Goal: Information Seeking & Learning: Find specific fact

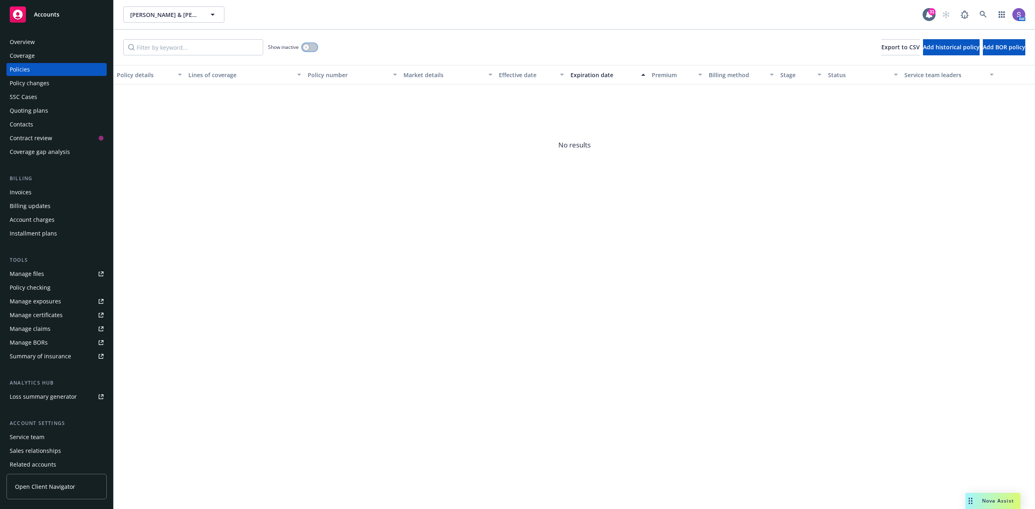
click at [314, 47] on button "button" at bounding box center [309, 47] width 15 height 8
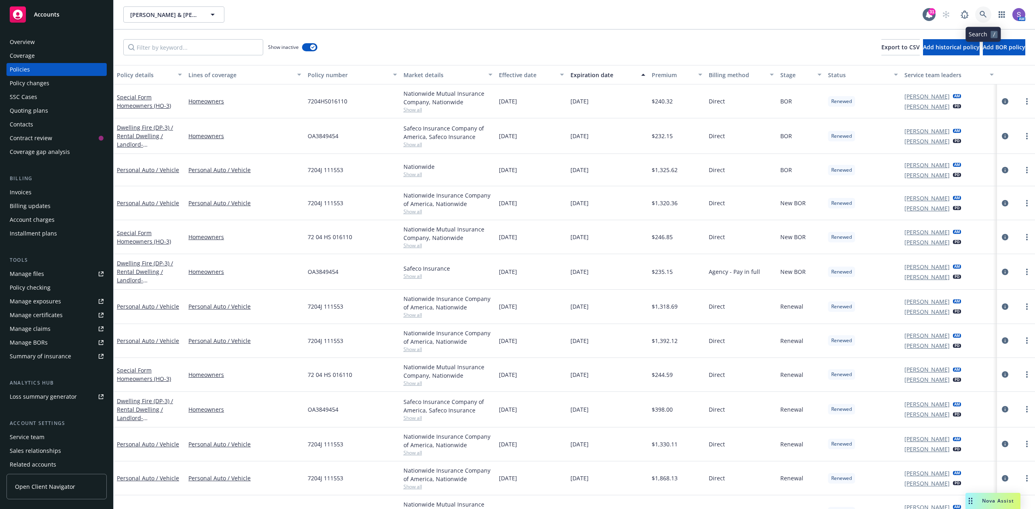
click at [984, 12] on icon at bounding box center [982, 14] width 7 height 7
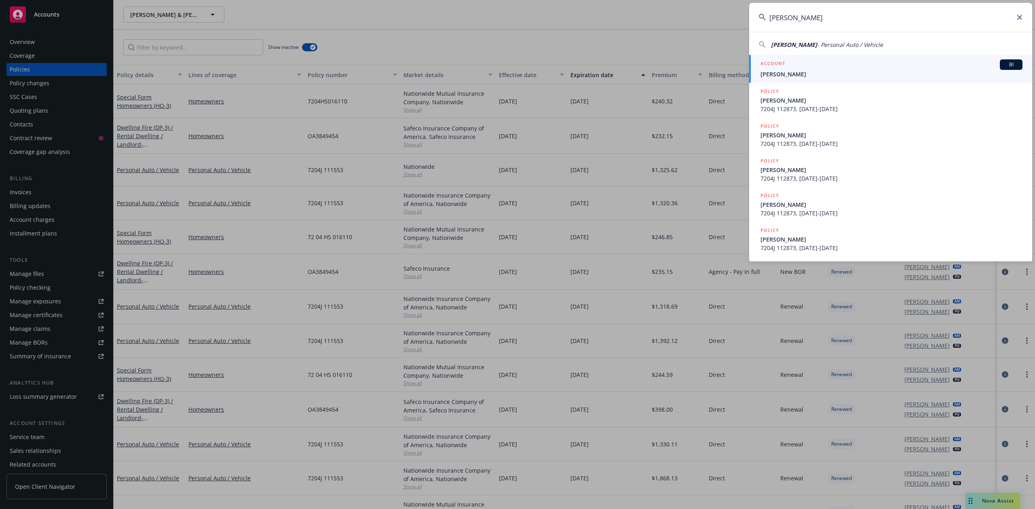
type input "[PERSON_NAME]"
click at [783, 69] on h5 "ACCOUNT" at bounding box center [772, 64] width 25 height 10
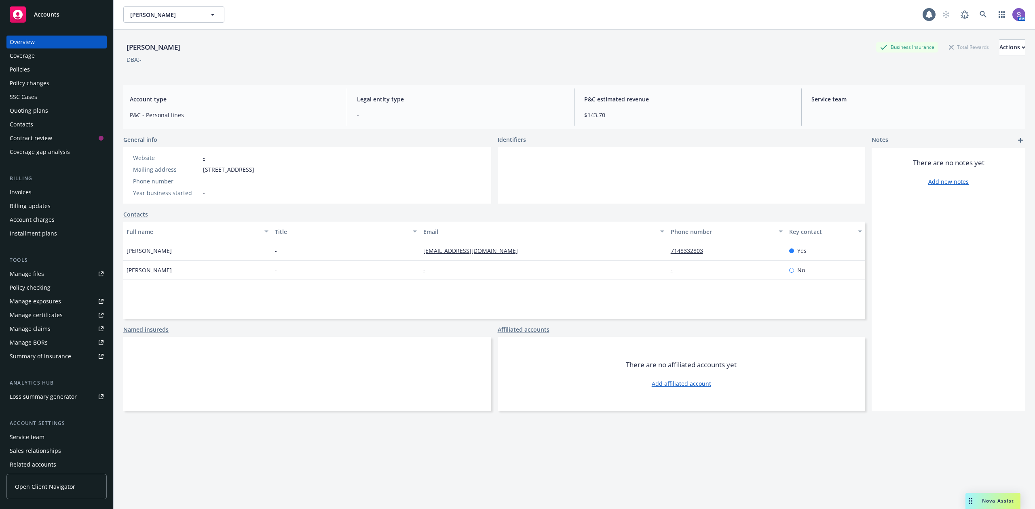
click at [21, 70] on div "Policies" at bounding box center [20, 69] width 20 height 13
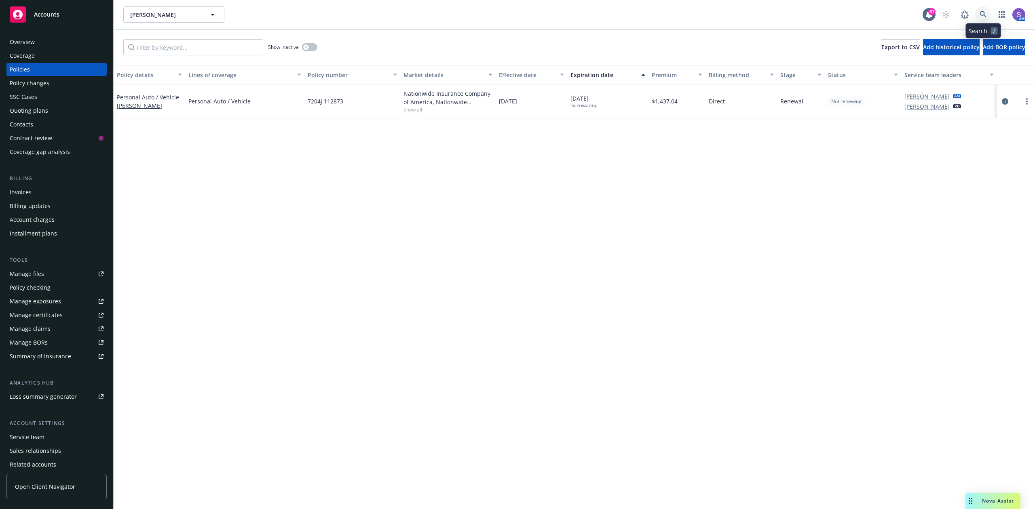
click at [980, 12] on icon at bounding box center [982, 14] width 7 height 7
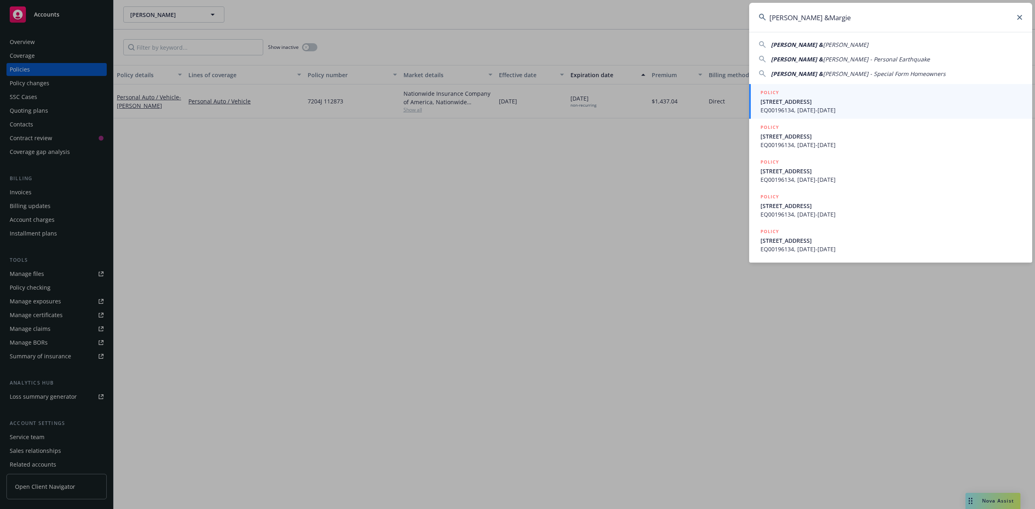
type input "[PERSON_NAME] &Margie"
click at [794, 95] on div "POLICY" at bounding box center [891, 93] width 262 height 9
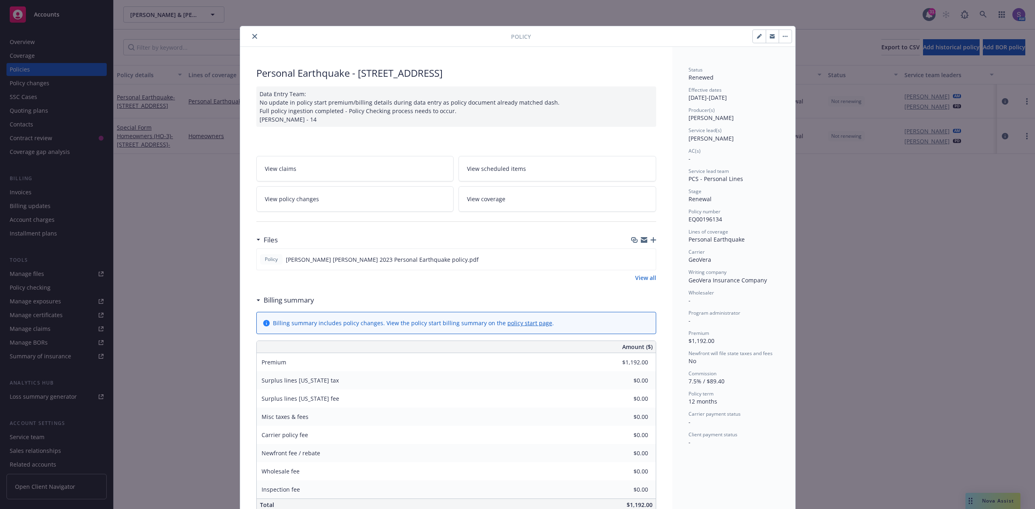
click at [252, 36] on icon "close" at bounding box center [254, 36] width 5 height 5
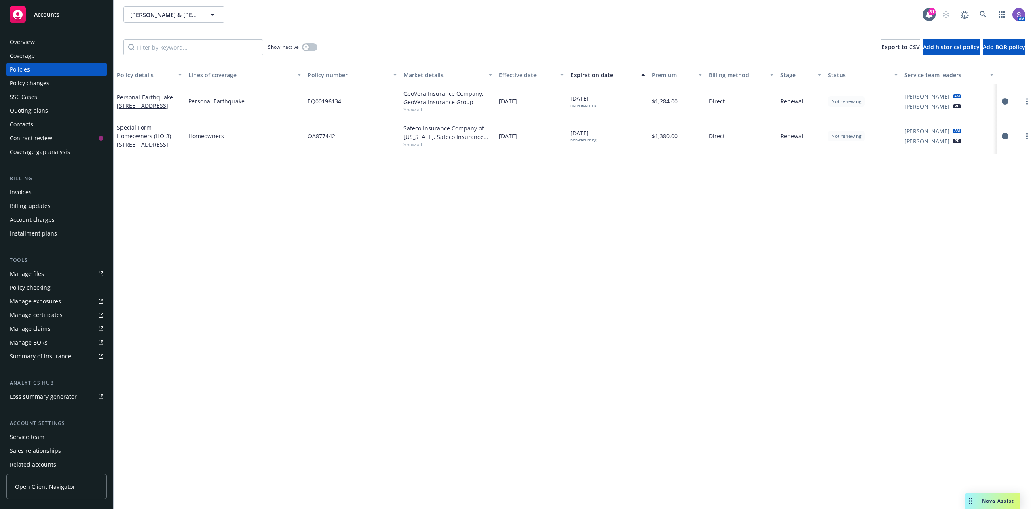
click at [317, 133] on div "OA877442" at bounding box center [351, 136] width 95 height 36
copy span "OA877442"
click at [980, 15] on icon at bounding box center [982, 14] width 7 height 7
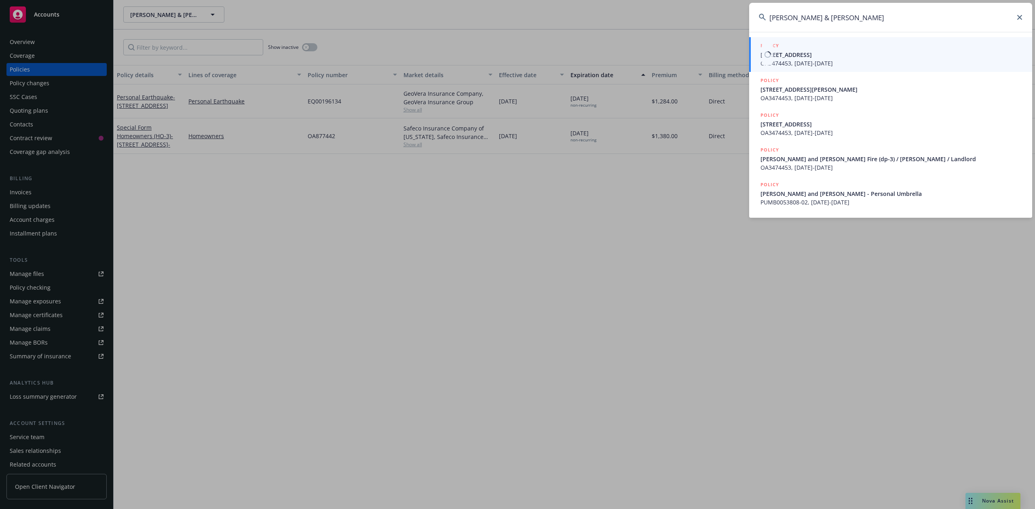
type input "[PERSON_NAME] & [PERSON_NAME]"
click at [804, 55] on span "[STREET_ADDRESS]" at bounding box center [891, 55] width 262 height 8
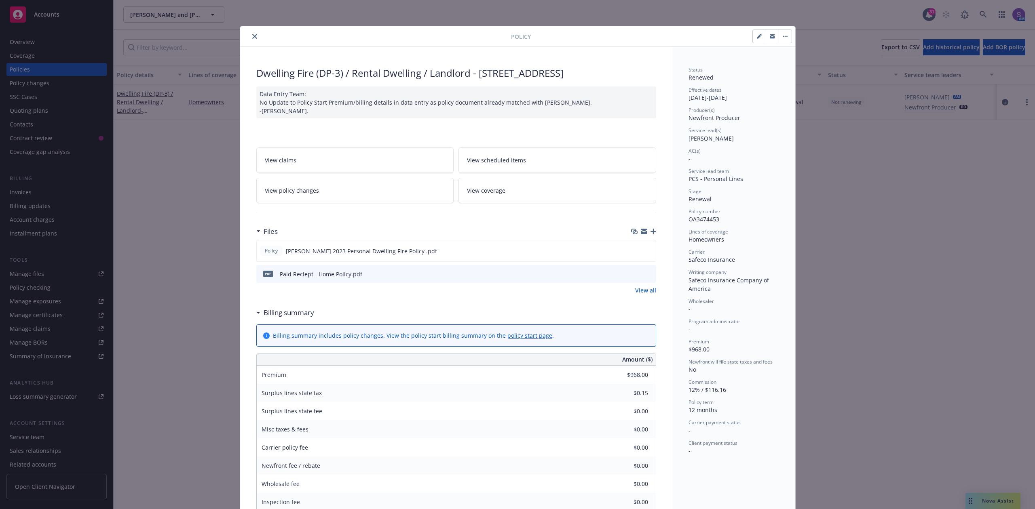
click at [252, 37] on icon "close" at bounding box center [254, 36] width 5 height 5
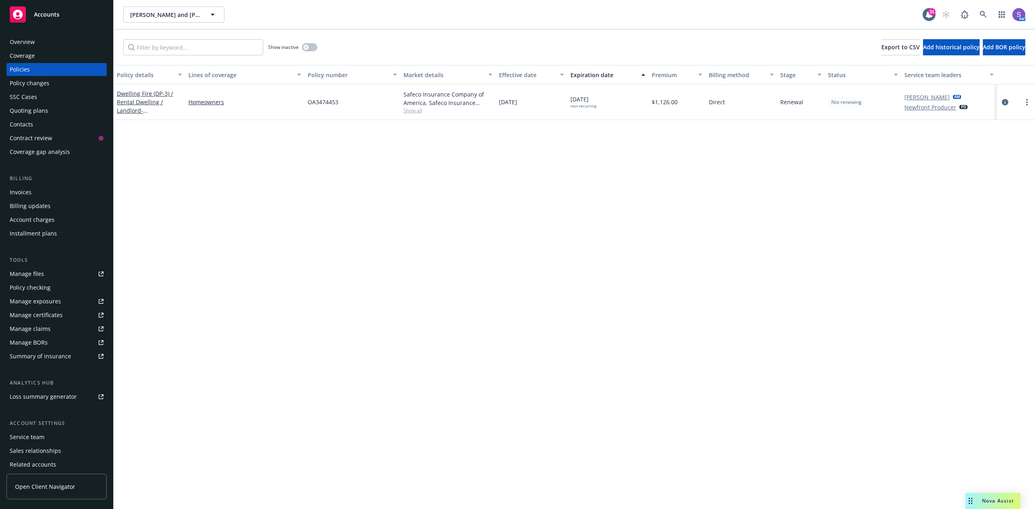
click at [11, 97] on div "SSC Cases" at bounding box center [23, 97] width 27 height 13
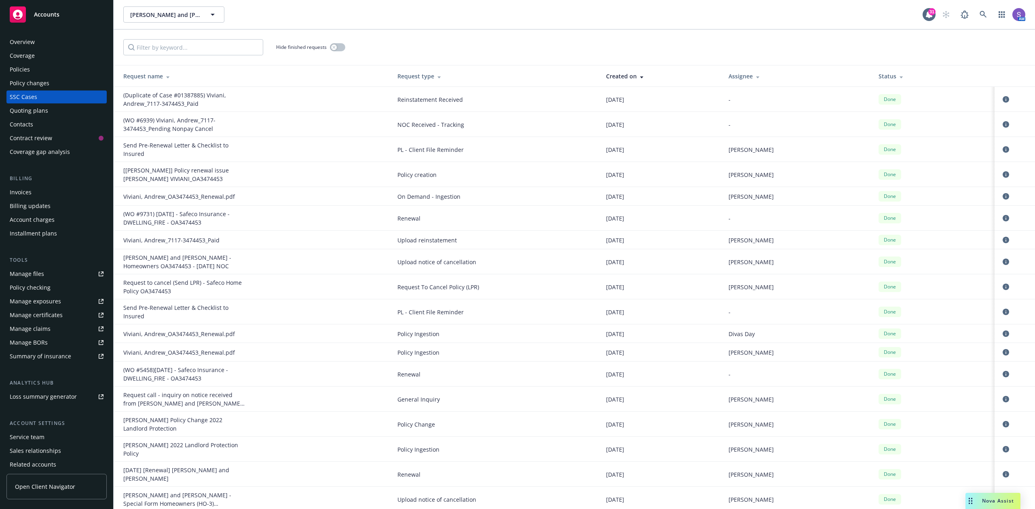
click at [18, 69] on div "Policies" at bounding box center [20, 69] width 20 height 13
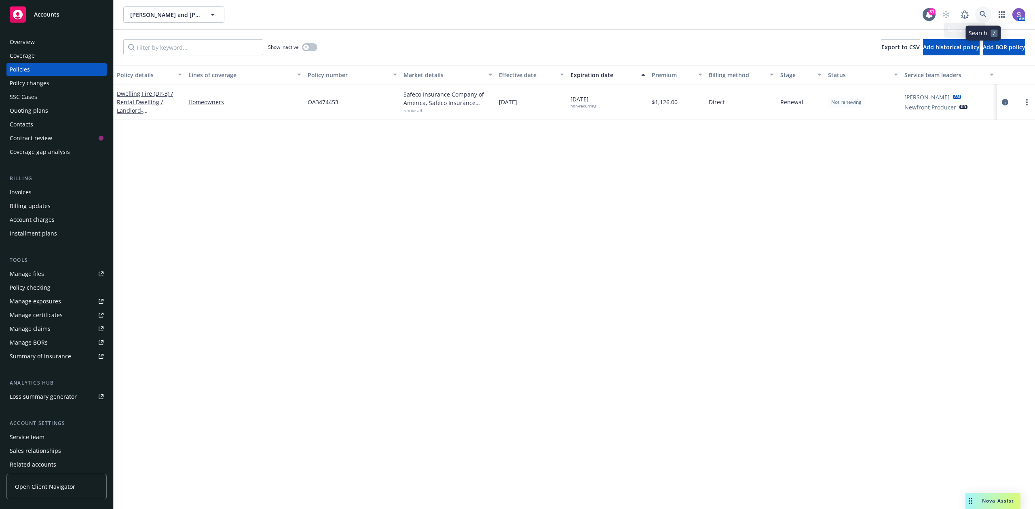
click at [979, 13] on icon at bounding box center [982, 14] width 7 height 7
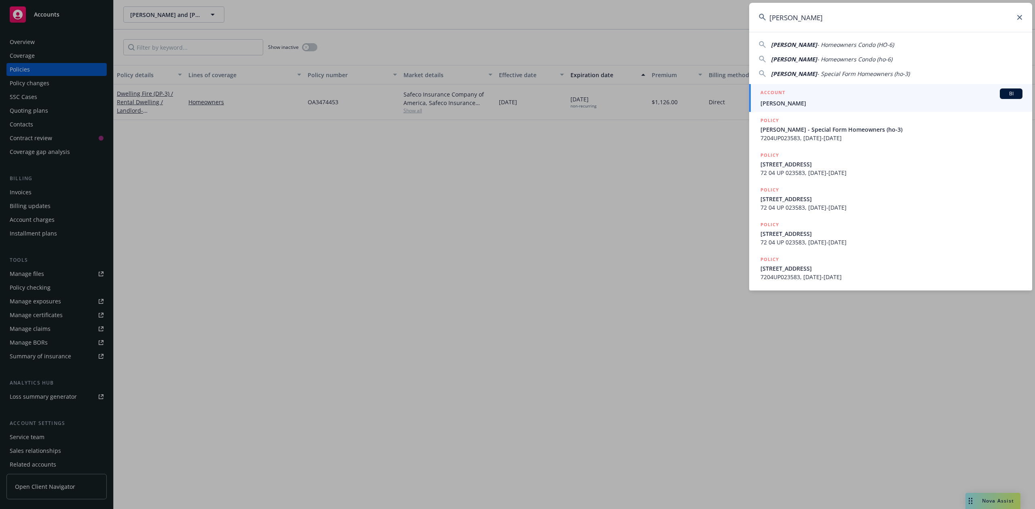
type input "[PERSON_NAME]"
click at [784, 96] on h5 "ACCOUNT" at bounding box center [772, 94] width 25 height 10
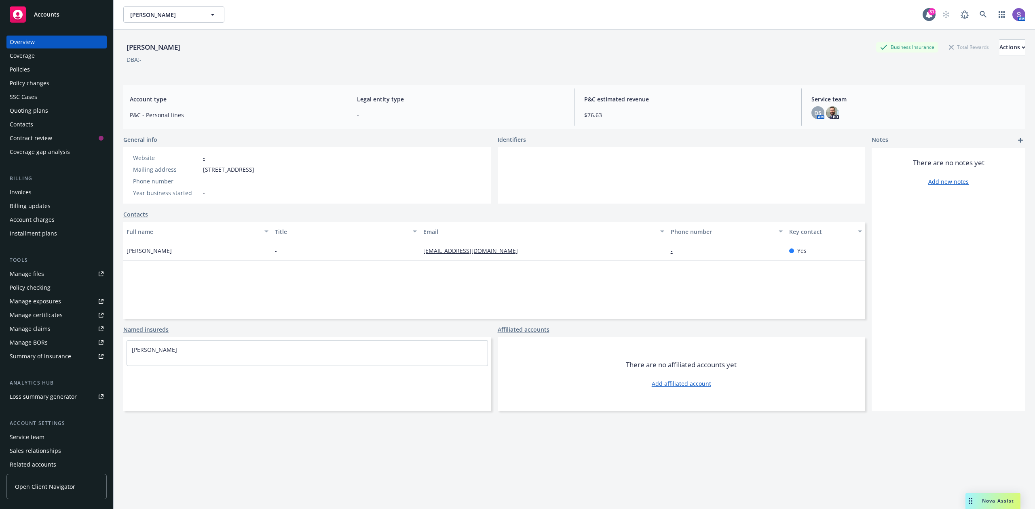
click at [23, 70] on div "Policies" at bounding box center [20, 69] width 20 height 13
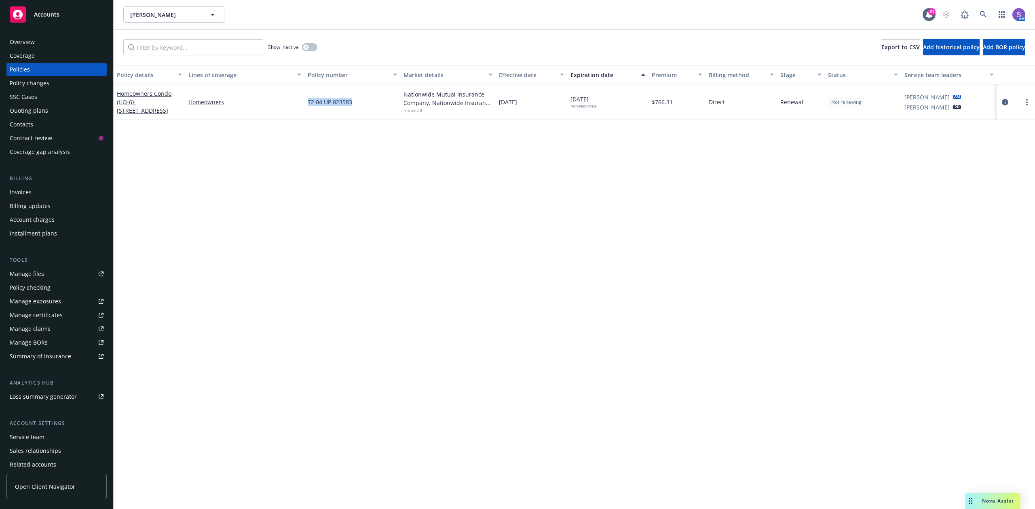
drag, startPoint x: 376, startPoint y: 107, endPoint x: 308, endPoint y: 107, distance: 67.9
click at [308, 107] on div "72 04 UP 023583" at bounding box center [351, 102] width 95 height 36
copy span "72 04 UP 023583"
click at [985, 8] on link at bounding box center [983, 14] width 16 height 16
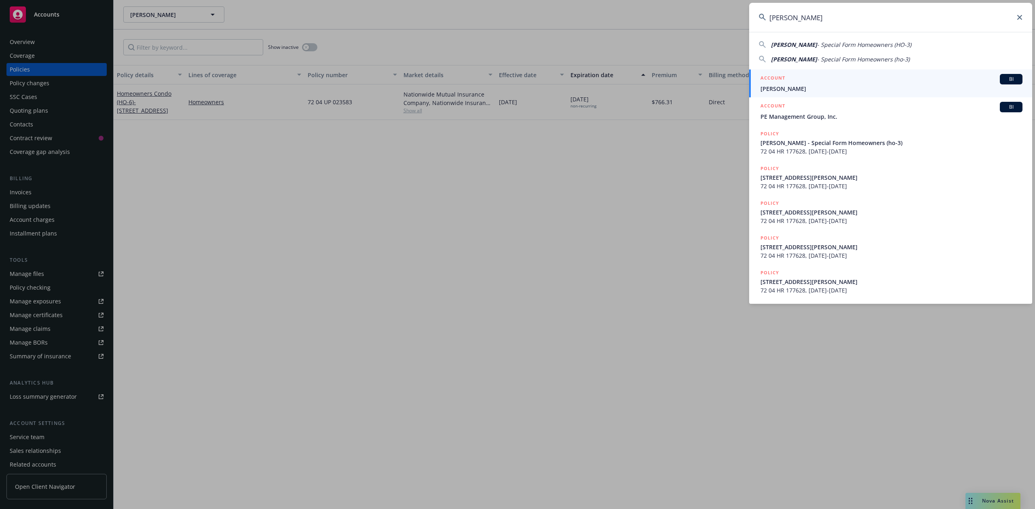
type input "[PERSON_NAME]"
click at [778, 84] on div "ACCOUNT BI" at bounding box center [891, 79] width 262 height 11
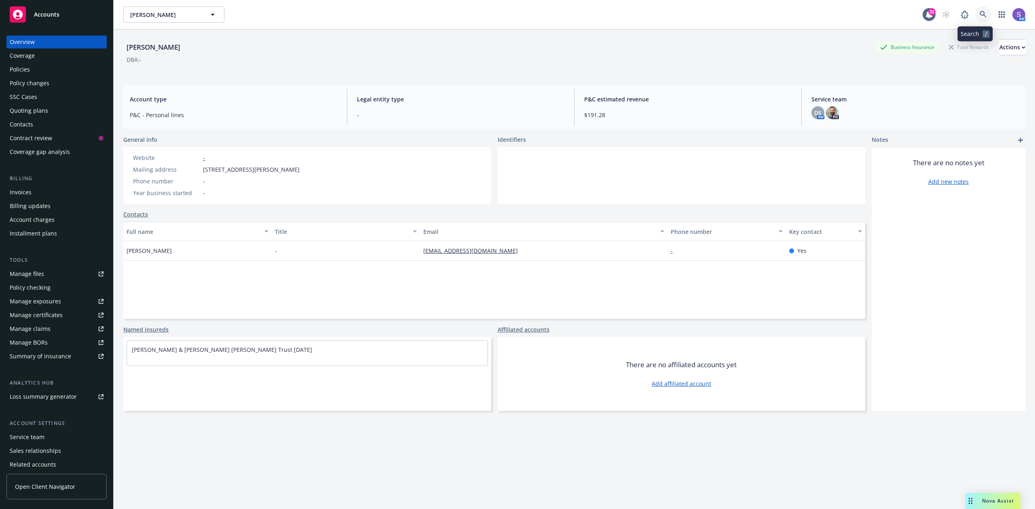
click at [979, 12] on icon at bounding box center [982, 14] width 7 height 7
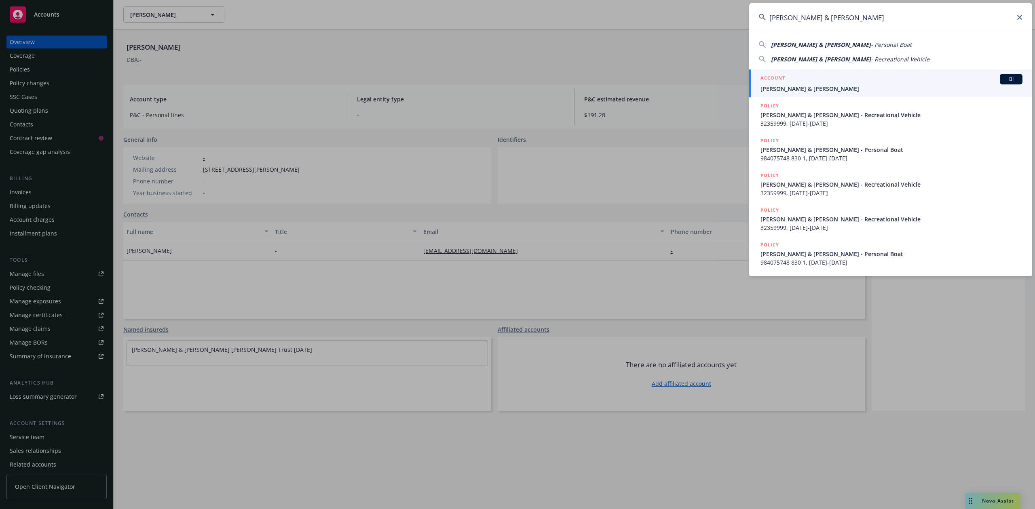
type input "[PERSON_NAME] & [PERSON_NAME]"
click at [803, 81] on div "ACCOUNT BI" at bounding box center [891, 79] width 262 height 11
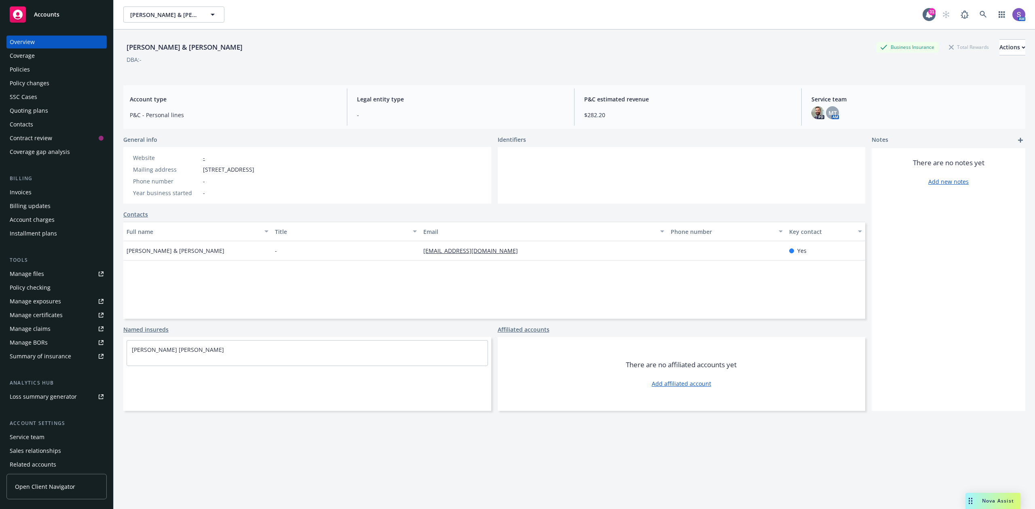
click at [52, 72] on div "Policies" at bounding box center [57, 69] width 94 height 13
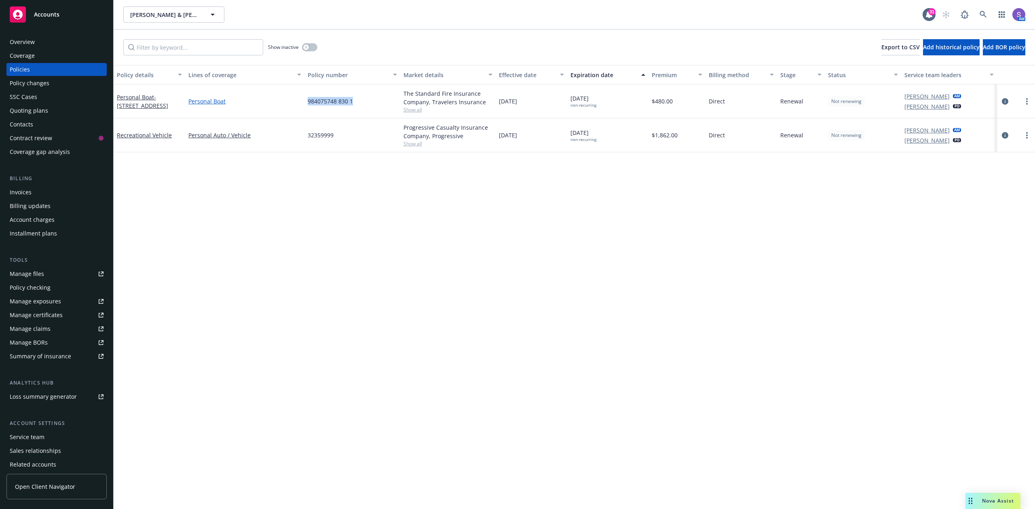
drag, startPoint x: 363, startPoint y: 103, endPoint x: 285, endPoint y: 102, distance: 77.6
click at [285, 102] on div "Personal Boat - [STREET_ADDRESS] Personal Boat 984075748 830 1 The Standard Fir…" at bounding box center [574, 101] width 921 height 34
copy div "984075748 830 1"
click at [983, 15] on icon at bounding box center [982, 14] width 7 height 7
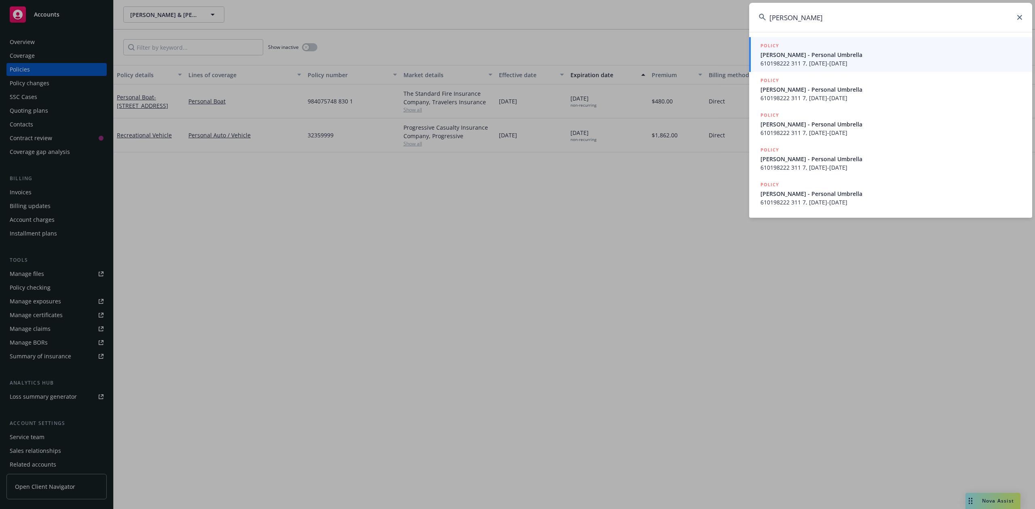
type input "[PERSON_NAME]"
click at [802, 57] on span "[PERSON_NAME] - Personal Umbrella" at bounding box center [891, 55] width 262 height 8
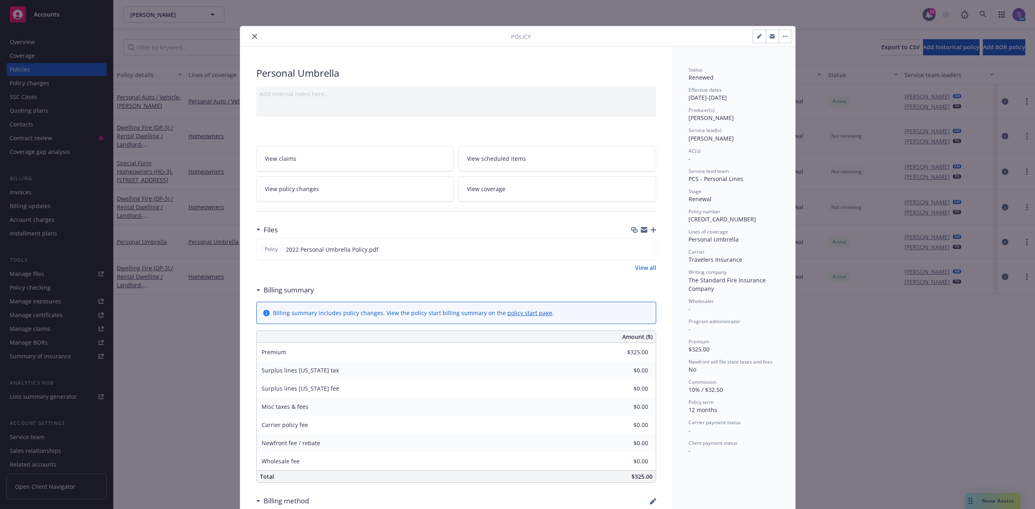
click at [252, 36] on icon "close" at bounding box center [254, 36] width 5 height 5
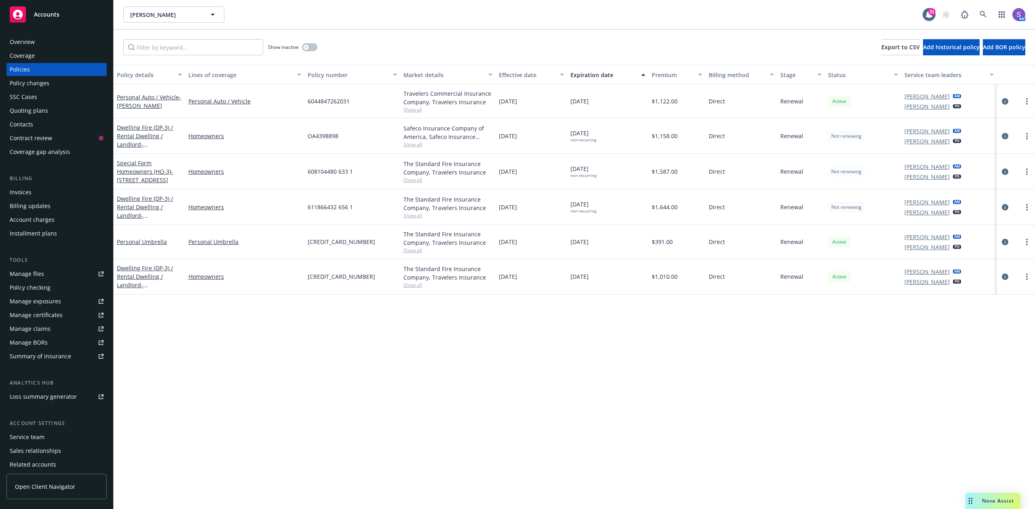
click at [333, 99] on span "6044847262031" at bounding box center [329, 101] width 42 height 8
copy span "6044847262031"
click at [980, 12] on icon at bounding box center [982, 14] width 7 height 7
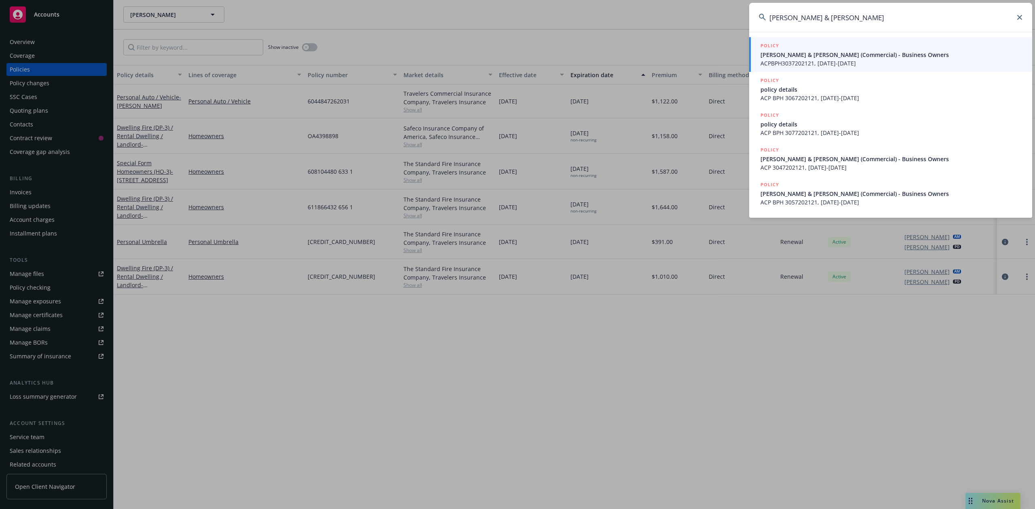
type input "[PERSON_NAME] & [PERSON_NAME]"
click at [798, 50] on div "POLICY" at bounding box center [891, 46] width 262 height 9
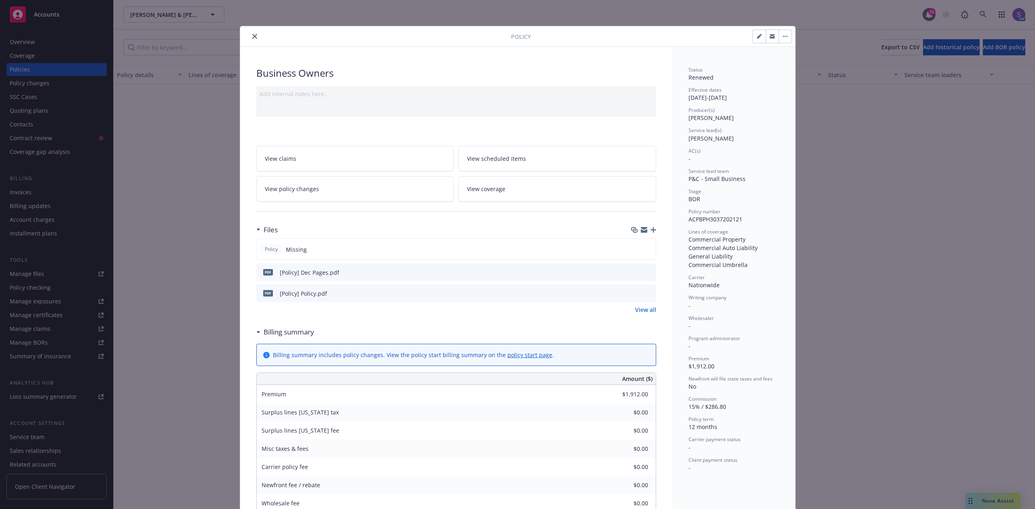
click at [252, 37] on icon "close" at bounding box center [254, 36] width 5 height 5
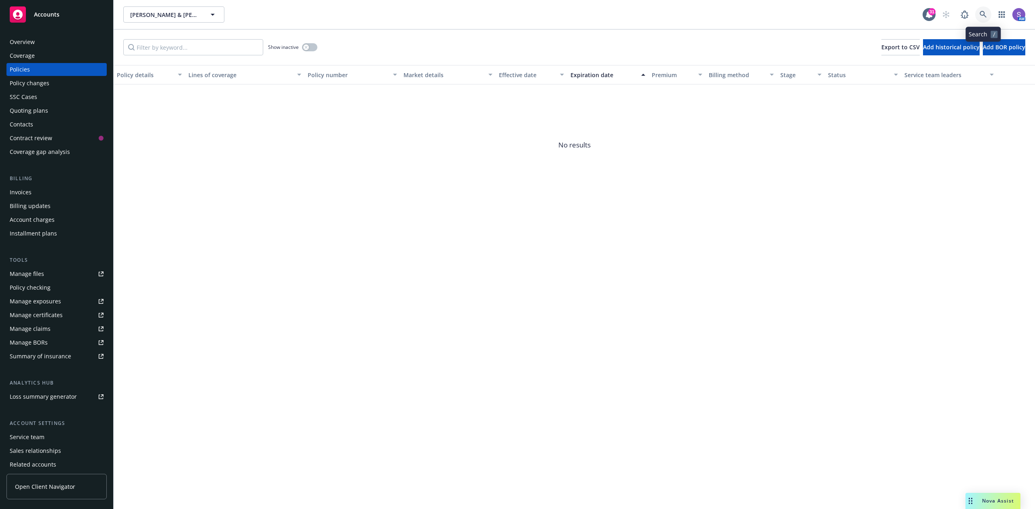
click at [984, 10] on link at bounding box center [983, 14] width 16 height 16
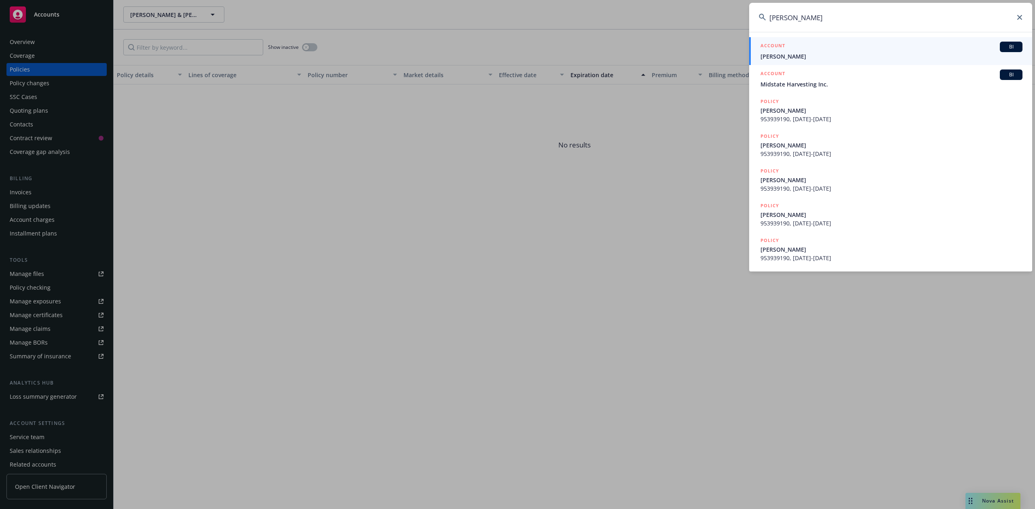
type input "[PERSON_NAME]"
click at [796, 49] on div "ACCOUNT BI" at bounding box center [891, 47] width 262 height 11
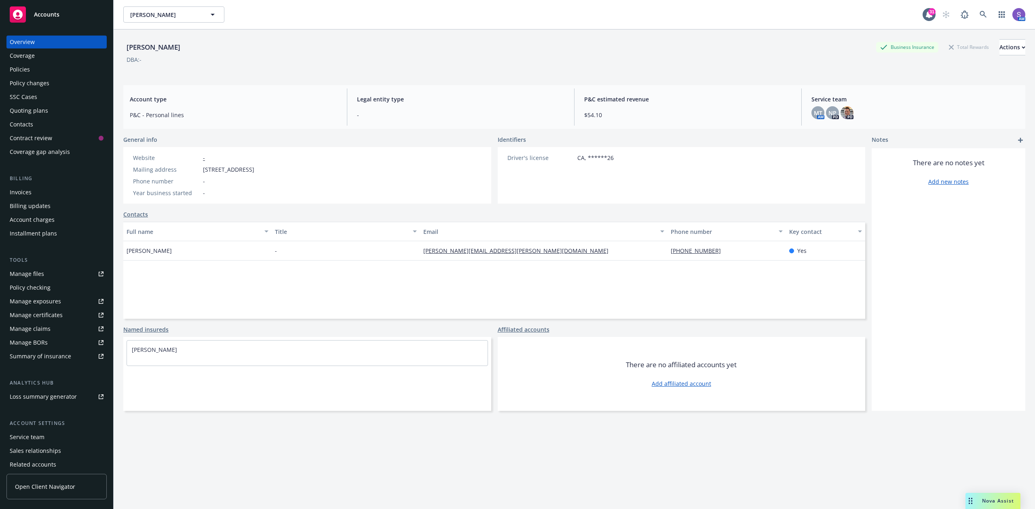
click at [44, 68] on div "Policies" at bounding box center [57, 69] width 94 height 13
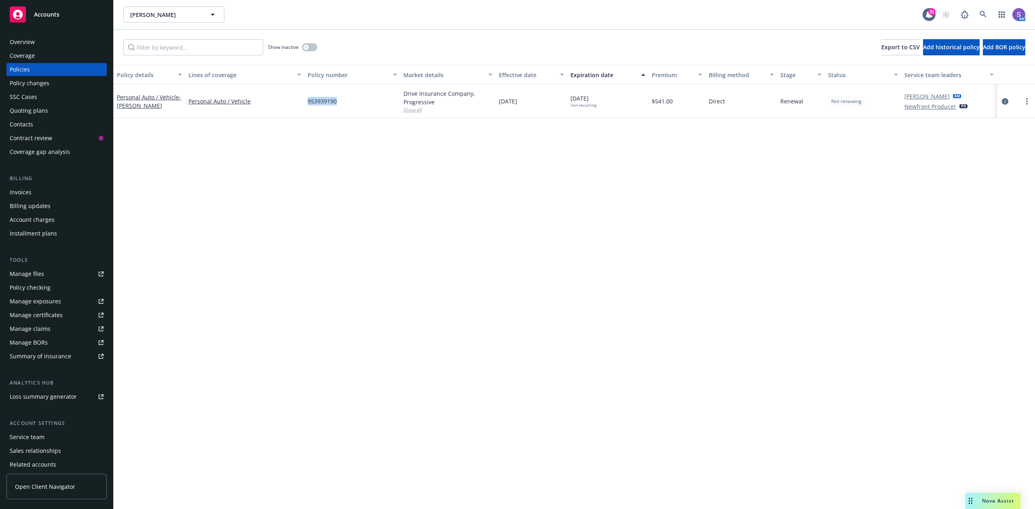
drag, startPoint x: 360, startPoint y: 109, endPoint x: 303, endPoint y: 107, distance: 56.6
click at [303, 107] on div "Personal Auto / Vehicle - [PERSON_NAME] Personal Auto / Vehicle 953939190 Drive…" at bounding box center [574, 101] width 921 height 34
copy div "953939190"
click at [980, 13] on icon at bounding box center [982, 14] width 7 height 7
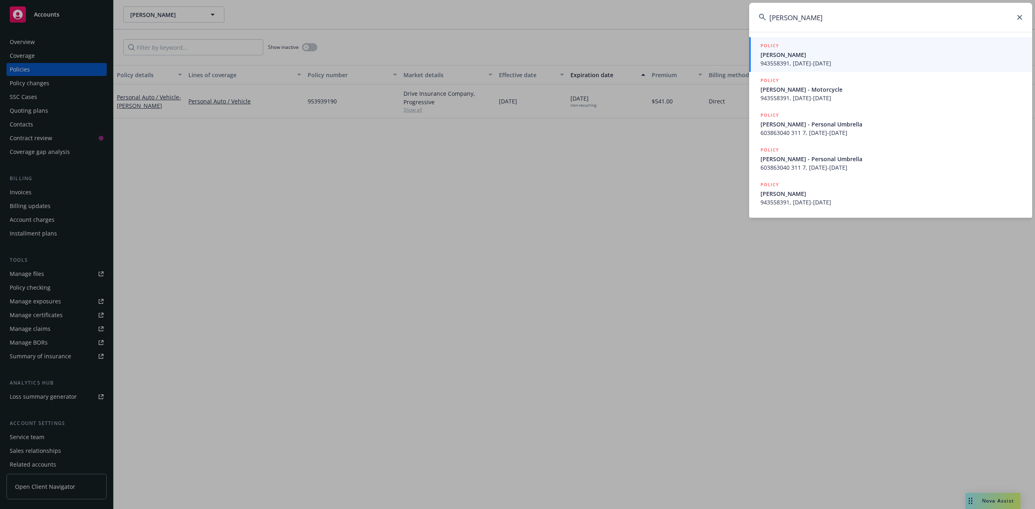
type input "[PERSON_NAME]"
click at [789, 49] on div "POLICY" at bounding box center [891, 46] width 262 height 9
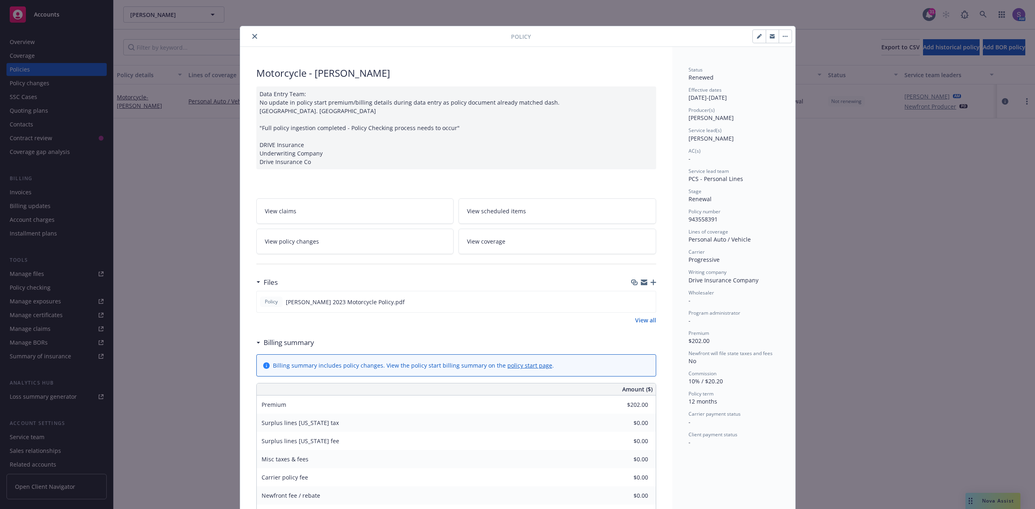
click at [252, 37] on icon "close" at bounding box center [254, 36] width 5 height 5
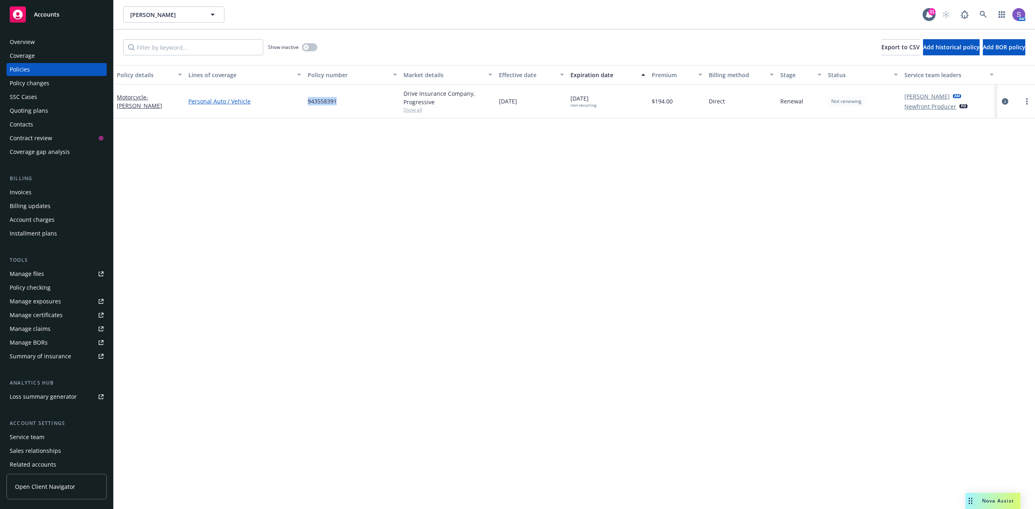
drag, startPoint x: 346, startPoint y: 105, endPoint x: 299, endPoint y: 103, distance: 47.3
click at [299, 103] on div "Motorcycle - [PERSON_NAME] Personal Auto / Vehicle 943558391 Drive Insurance Co…" at bounding box center [574, 101] width 921 height 34
copy div "943558391"
click at [985, 11] on icon at bounding box center [982, 14] width 7 height 7
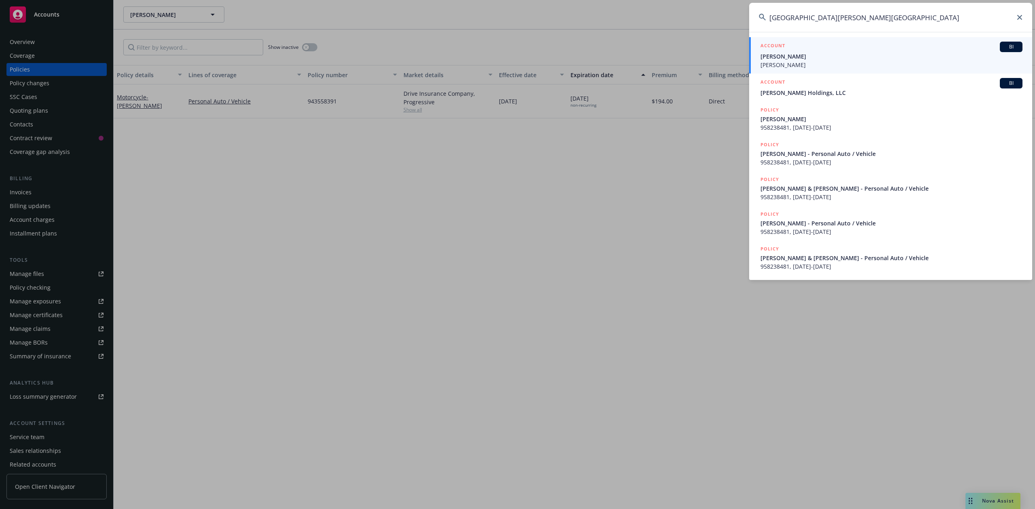
type input "[GEOGRAPHIC_DATA][PERSON_NAME][GEOGRAPHIC_DATA]"
click at [792, 59] on span "[PERSON_NAME]" at bounding box center [891, 56] width 262 height 8
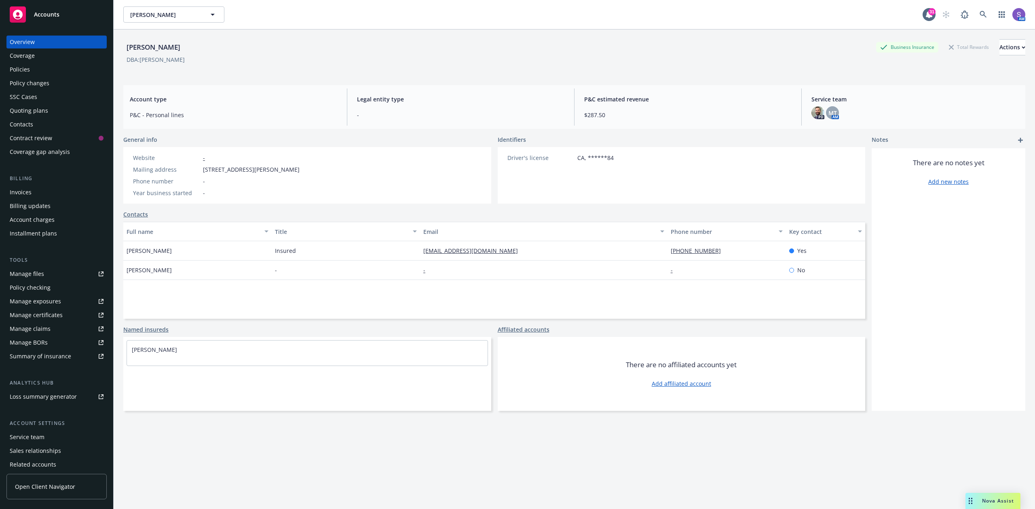
click at [36, 67] on div "Policies" at bounding box center [57, 69] width 94 height 13
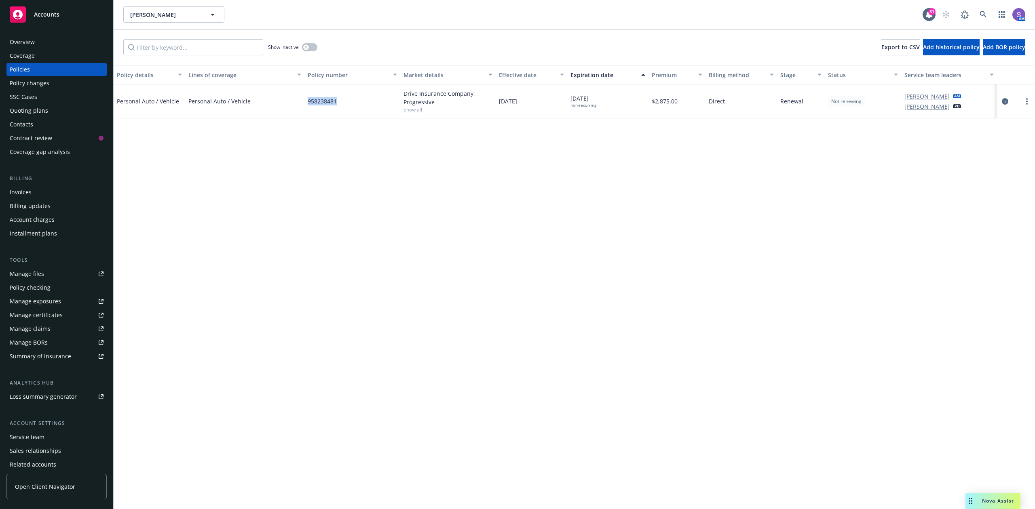
drag, startPoint x: 349, startPoint y: 102, endPoint x: 301, endPoint y: 101, distance: 47.7
click at [301, 101] on div "Personal Auto / Vehicle Personal Auto / Vehicle 958238481 Drive Insurance Compa…" at bounding box center [574, 101] width 921 height 34
copy div "958238481"
click at [980, 15] on icon at bounding box center [982, 14] width 7 height 7
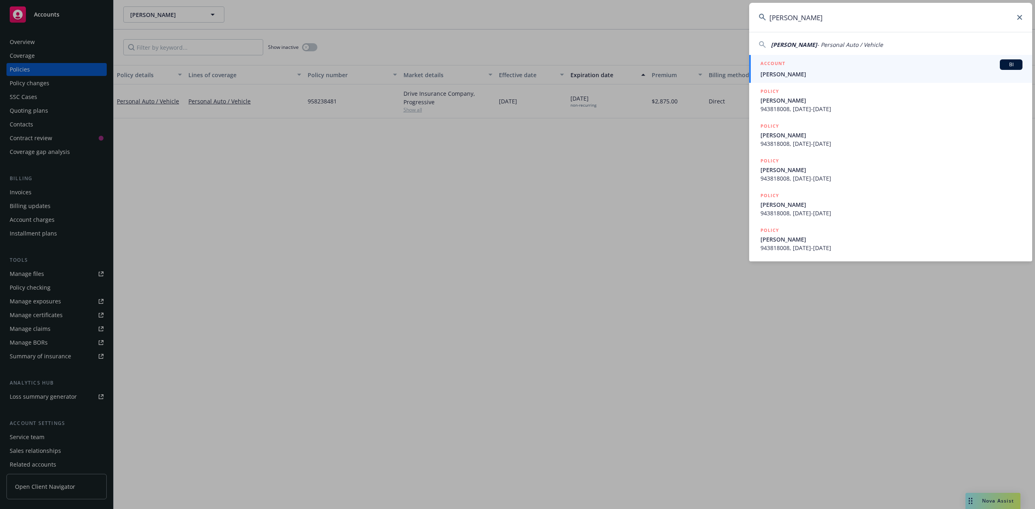
type input "[PERSON_NAME]"
click at [819, 72] on span "[PERSON_NAME]" at bounding box center [891, 74] width 262 height 8
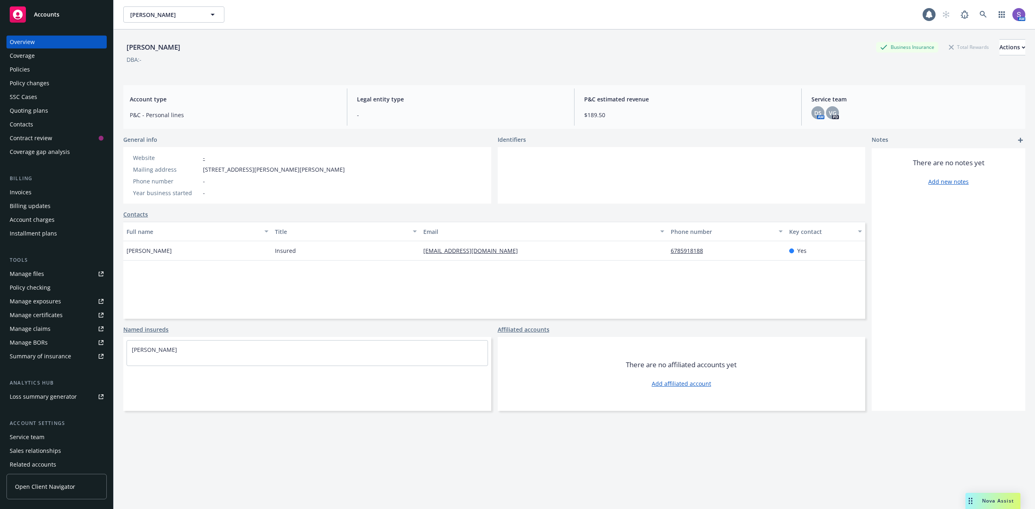
click at [19, 65] on div "Policies" at bounding box center [20, 69] width 20 height 13
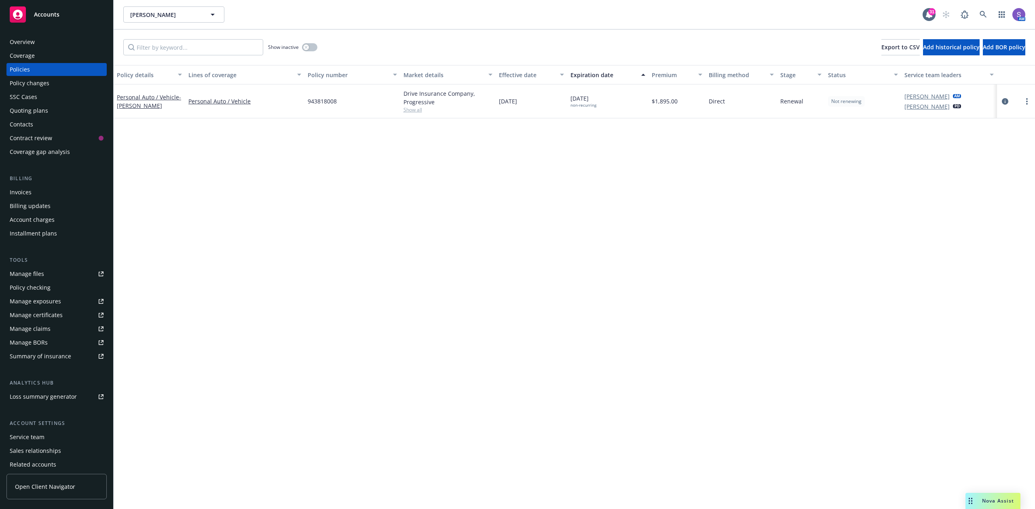
click at [326, 101] on span "943818008" at bounding box center [322, 101] width 29 height 8
copy span "943818008"
click at [978, 17] on link at bounding box center [983, 14] width 16 height 16
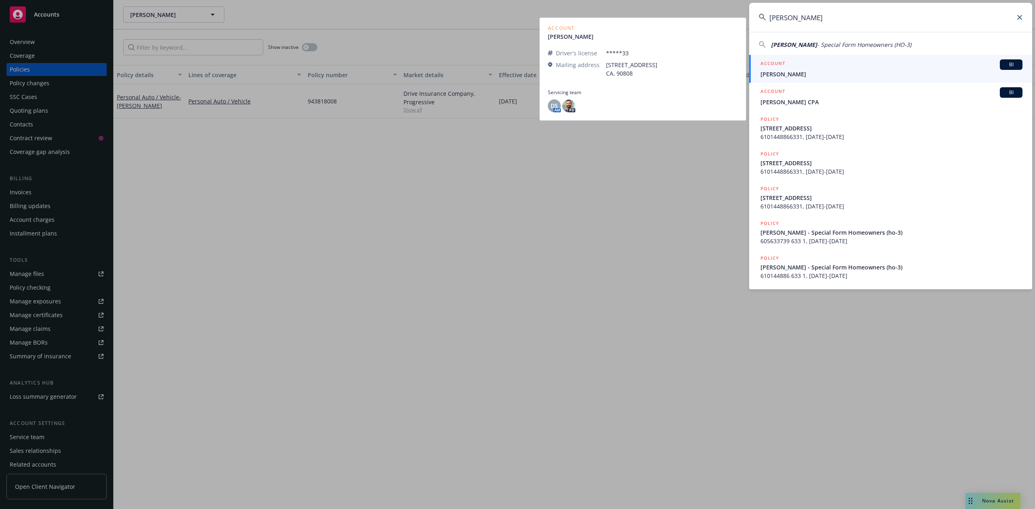
type input "[PERSON_NAME]"
click at [794, 72] on span "[PERSON_NAME]" at bounding box center [891, 74] width 262 height 8
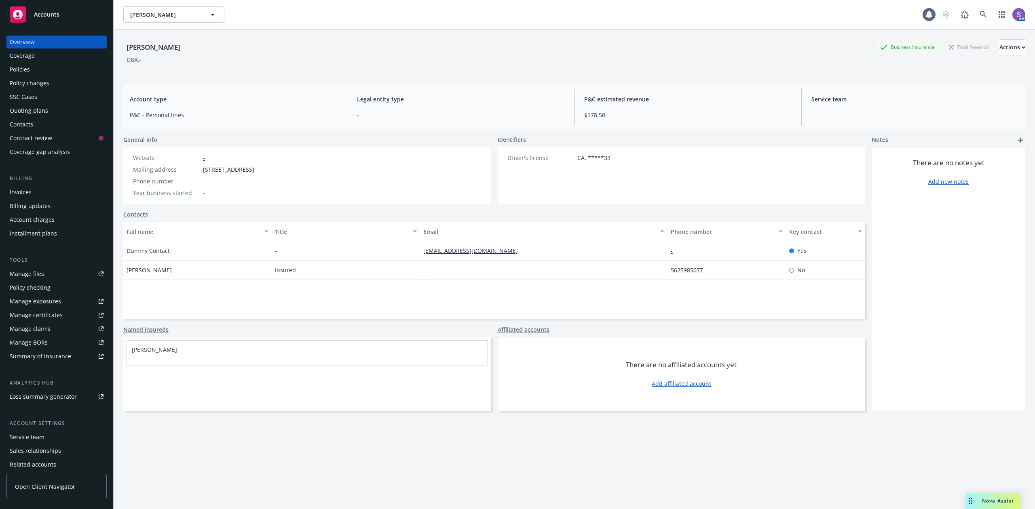
click at [20, 70] on div "Policies" at bounding box center [20, 69] width 20 height 13
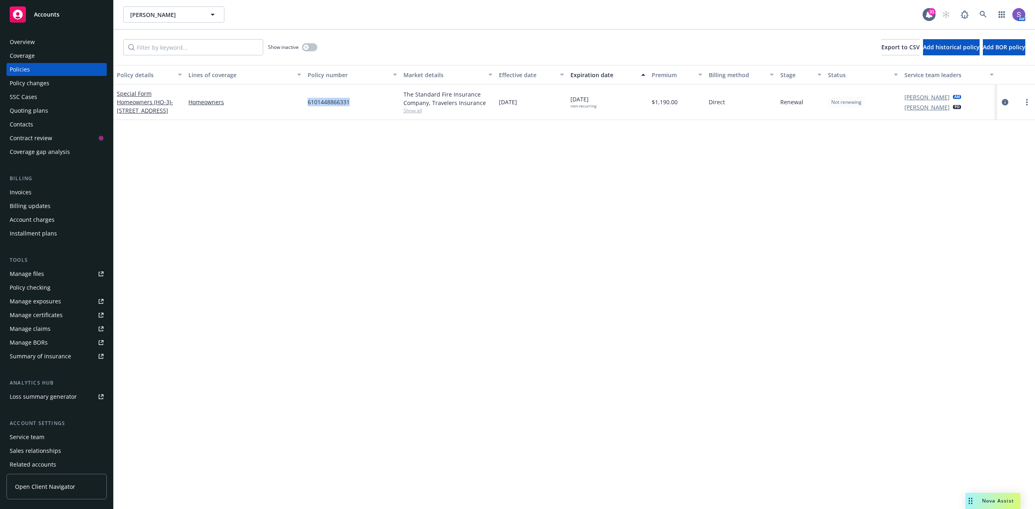
drag, startPoint x: 361, startPoint y: 103, endPoint x: 303, endPoint y: 103, distance: 58.2
click at [303, 103] on div "Special Form Homeowners (HO-3) - [STREET_ADDRESS] Homeowners 6101448866331 The …" at bounding box center [574, 102] width 921 height 36
copy div "6101448866331"
click at [980, 15] on icon at bounding box center [982, 14] width 7 height 7
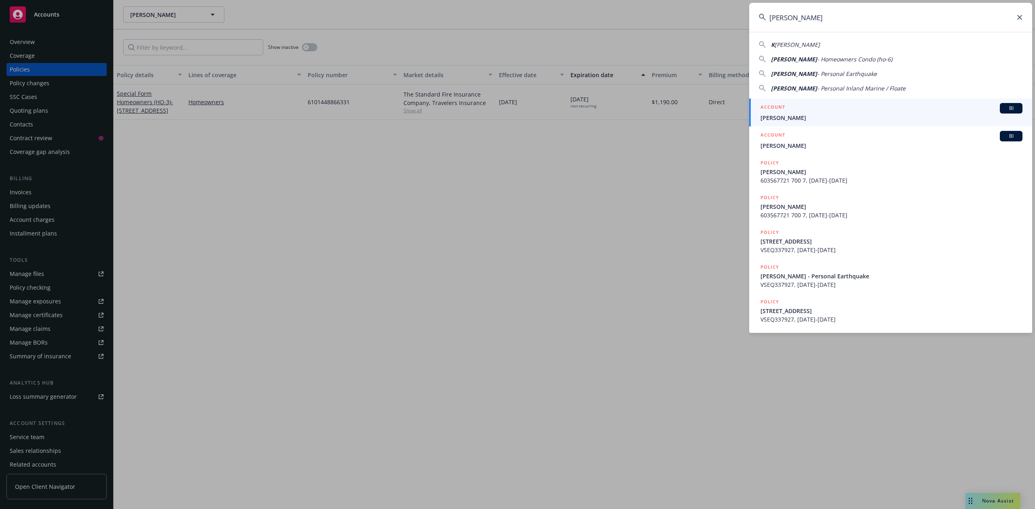
type input "[PERSON_NAME]"
drag, startPoint x: 827, startPoint y: 114, endPoint x: 823, endPoint y: 112, distance: 4.2
click at [826, 113] on div "ACCOUNT BI [PERSON_NAME]" at bounding box center [891, 112] width 262 height 19
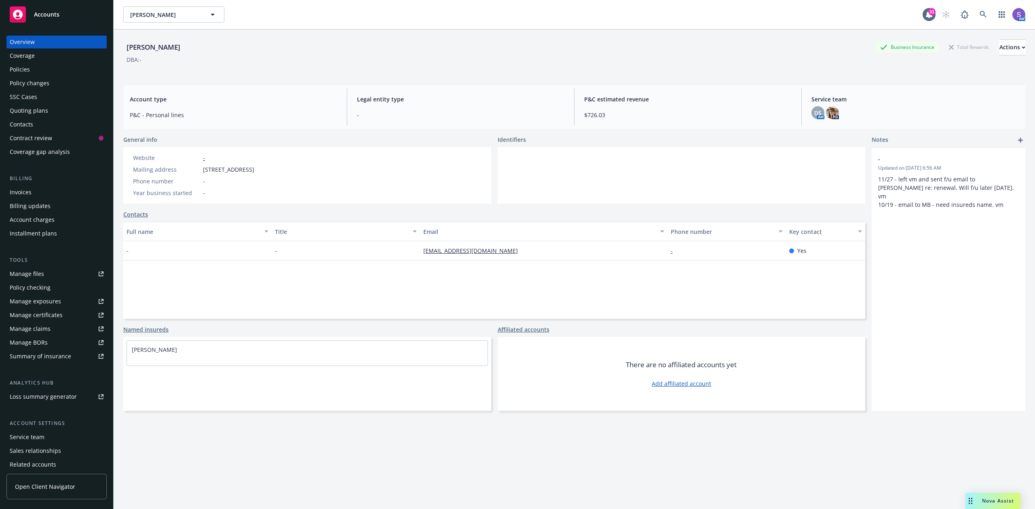
click at [28, 70] on div "Policies" at bounding box center [20, 69] width 20 height 13
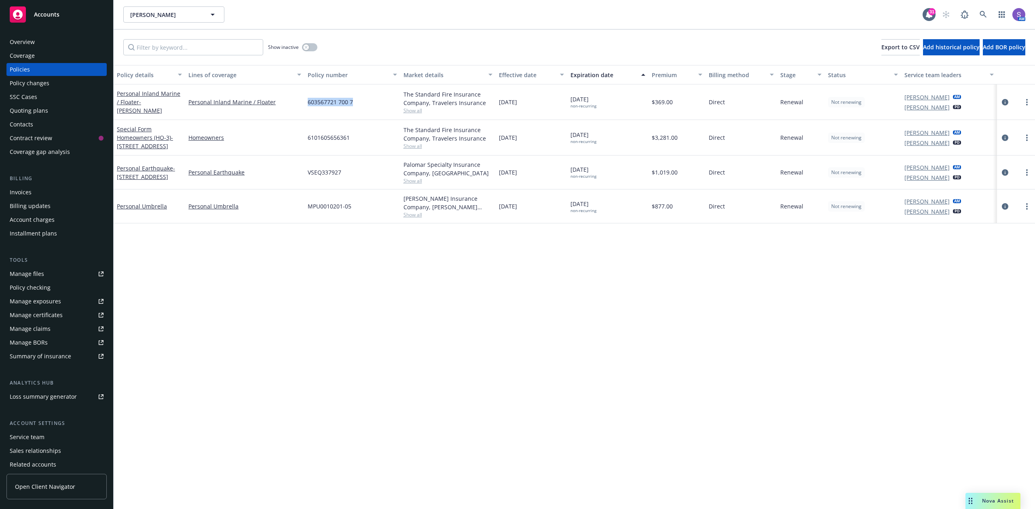
drag, startPoint x: 364, startPoint y: 103, endPoint x: 306, endPoint y: 103, distance: 58.2
click at [306, 103] on div "603567721 700 7" at bounding box center [351, 102] width 95 height 36
copy span "603567721 700 7"
click at [978, 15] on link at bounding box center [983, 14] width 16 height 16
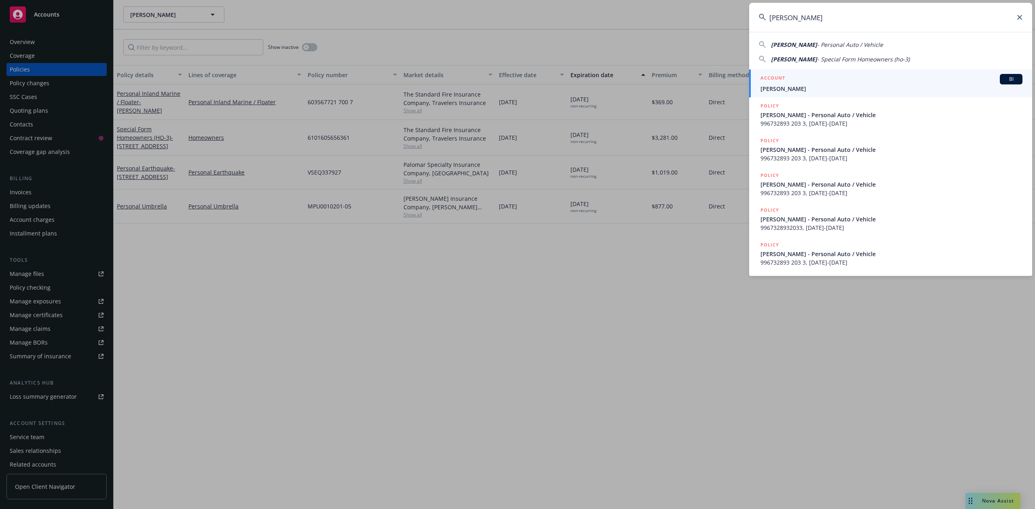
type input "[PERSON_NAME]"
click at [778, 89] on span "[PERSON_NAME]" at bounding box center [891, 88] width 262 height 8
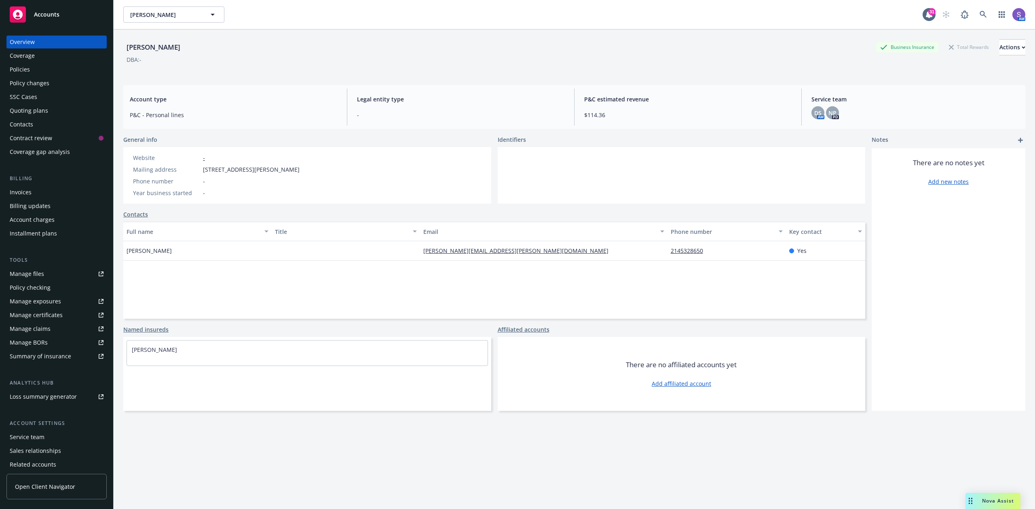
click at [36, 70] on div "Policies" at bounding box center [57, 69] width 94 height 13
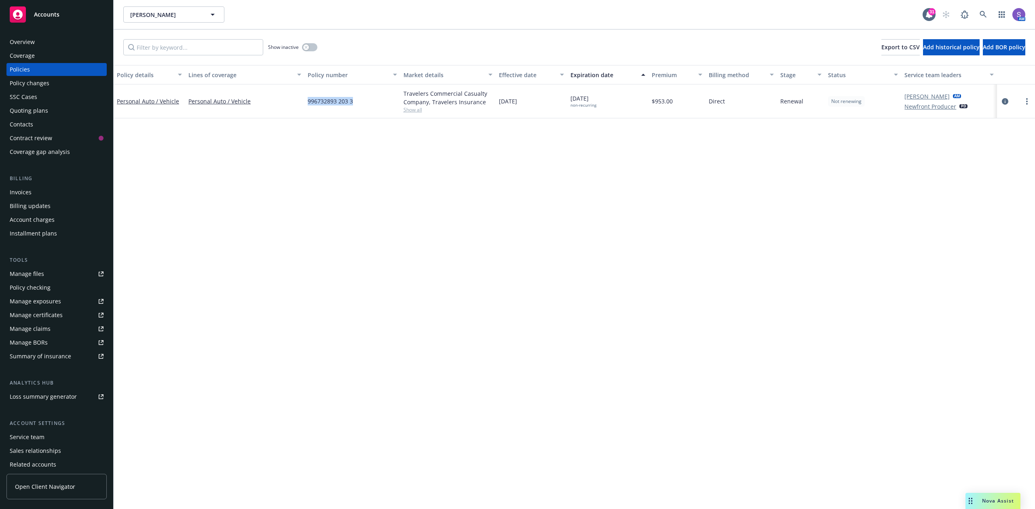
drag, startPoint x: 369, startPoint y: 102, endPoint x: 302, endPoint y: 102, distance: 67.1
click at [302, 102] on div "Personal Auto / Vehicle Personal Auto / Vehicle 996732893 203 3 Travelers Comme…" at bounding box center [574, 101] width 921 height 34
